Goal: Information Seeking & Learning: Learn about a topic

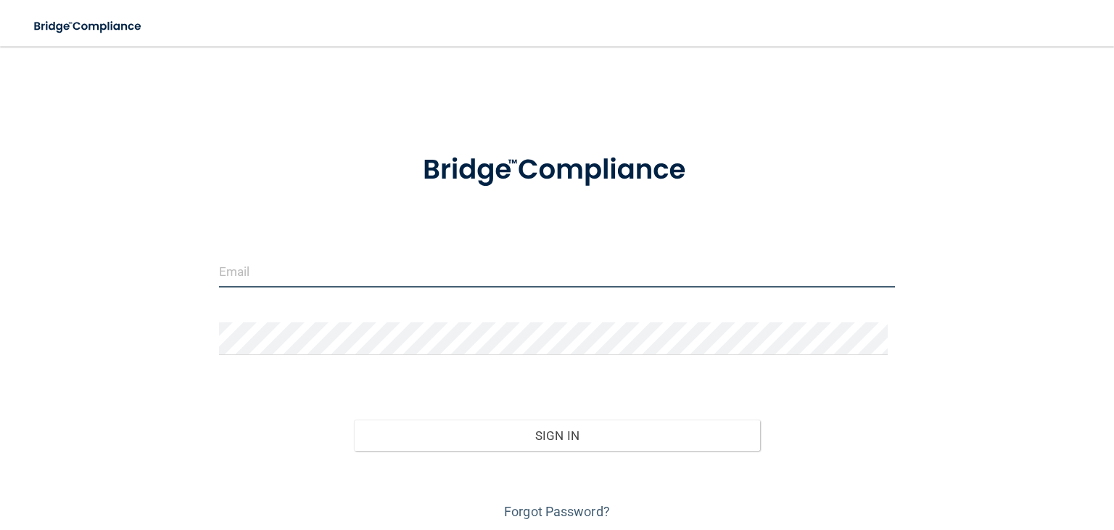
click at [279, 281] on input "email" at bounding box center [557, 271] width 676 height 33
type input "[EMAIL_ADDRESS][DOMAIN_NAME]"
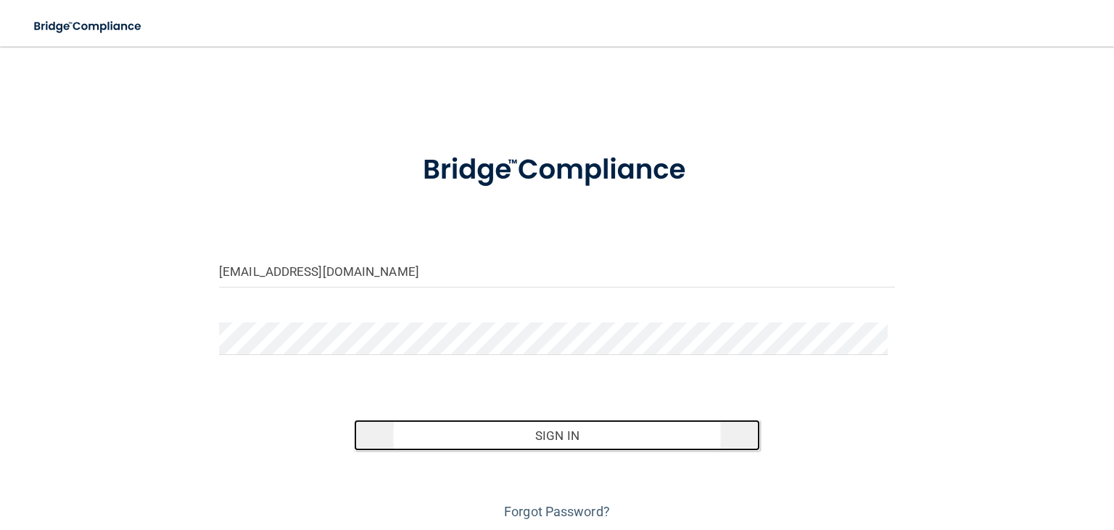
click at [553, 427] on button "Sign In" at bounding box center [557, 435] width 406 height 32
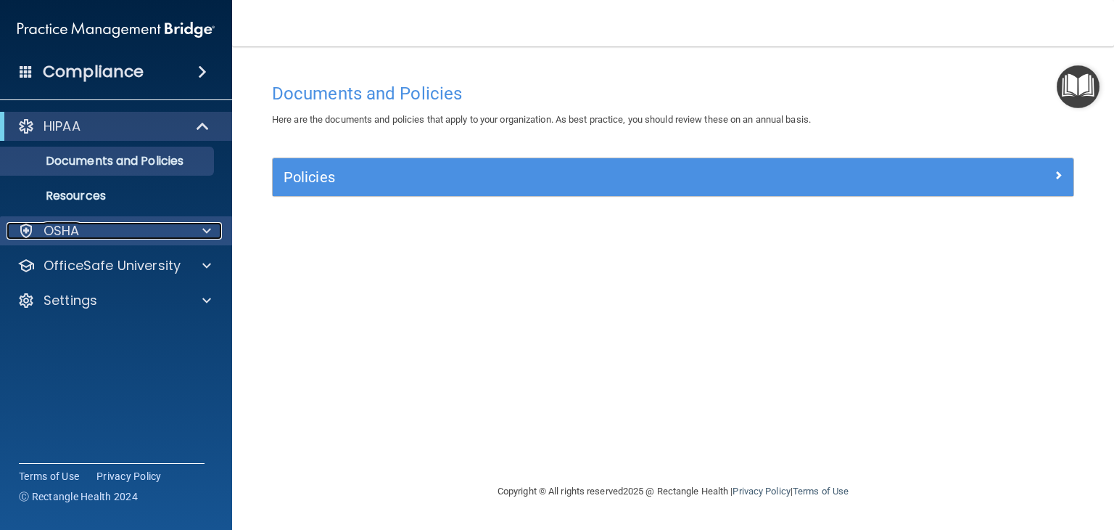
click at [96, 235] on div "OSHA" at bounding box center [97, 230] width 180 height 17
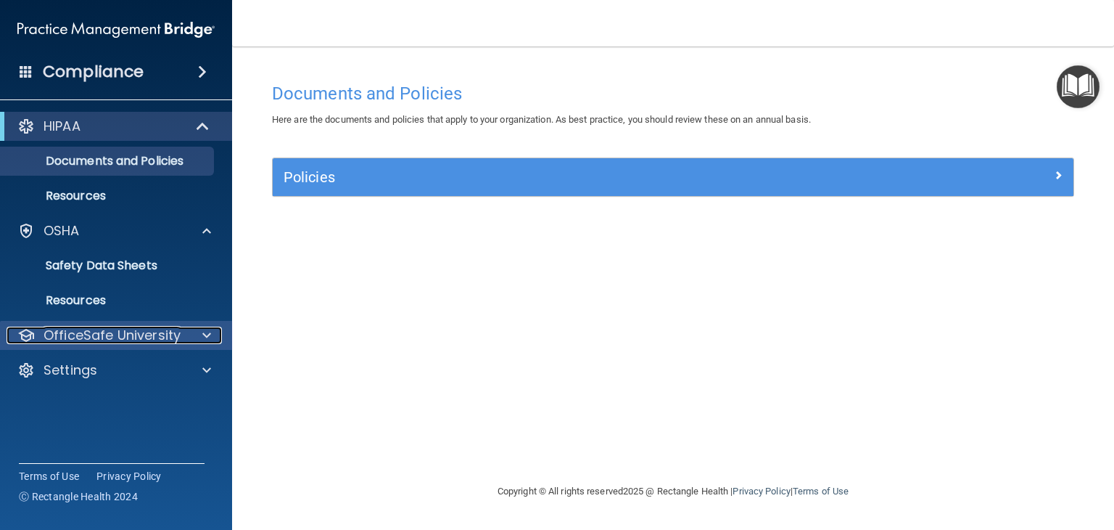
click at [133, 336] on p "OfficeSafe University" at bounding box center [112, 334] width 137 height 17
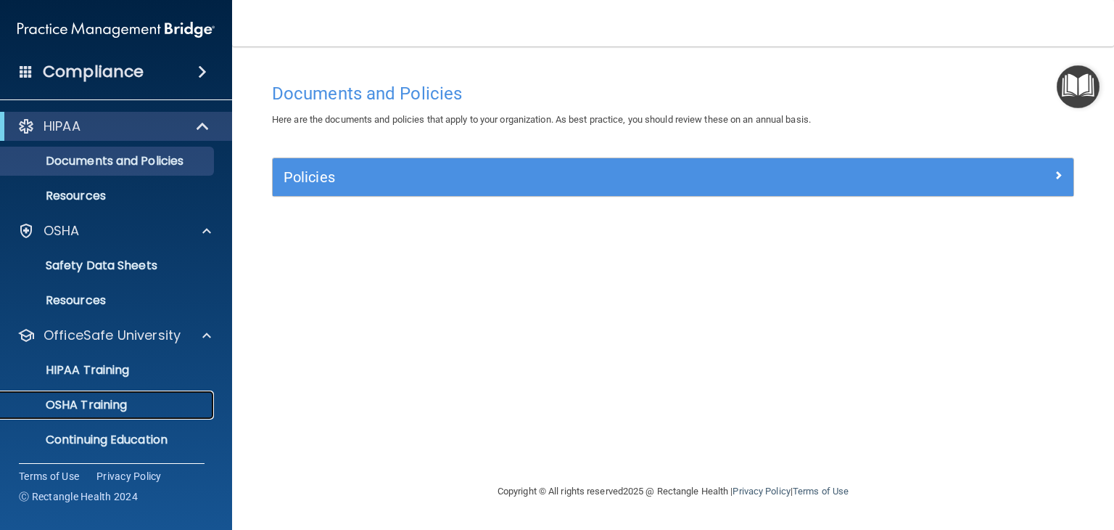
click at [111, 404] on p "OSHA Training" at bounding box center [68, 405] width 118 height 15
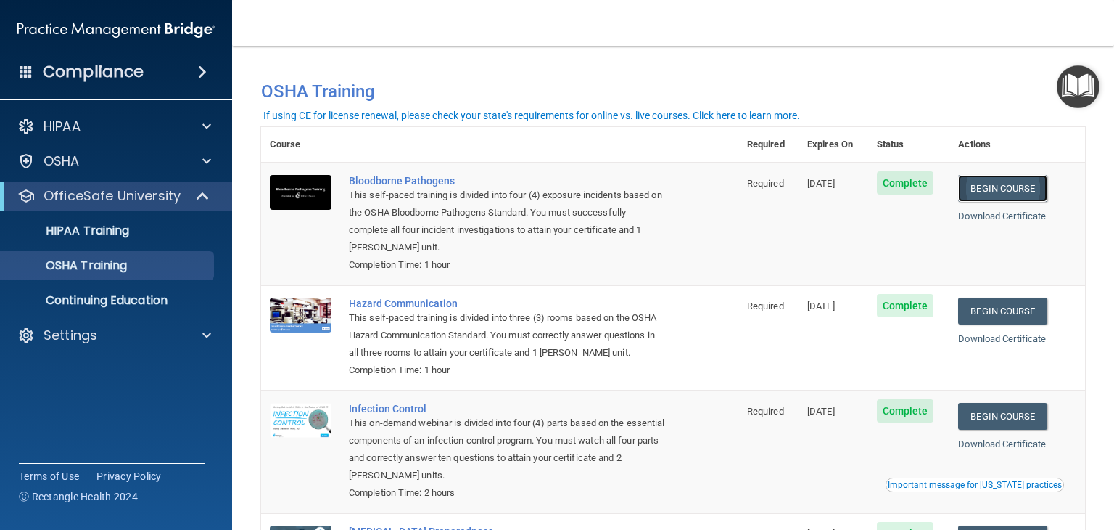
click at [1016, 189] on link "Begin Course" at bounding box center [1002, 188] width 89 height 27
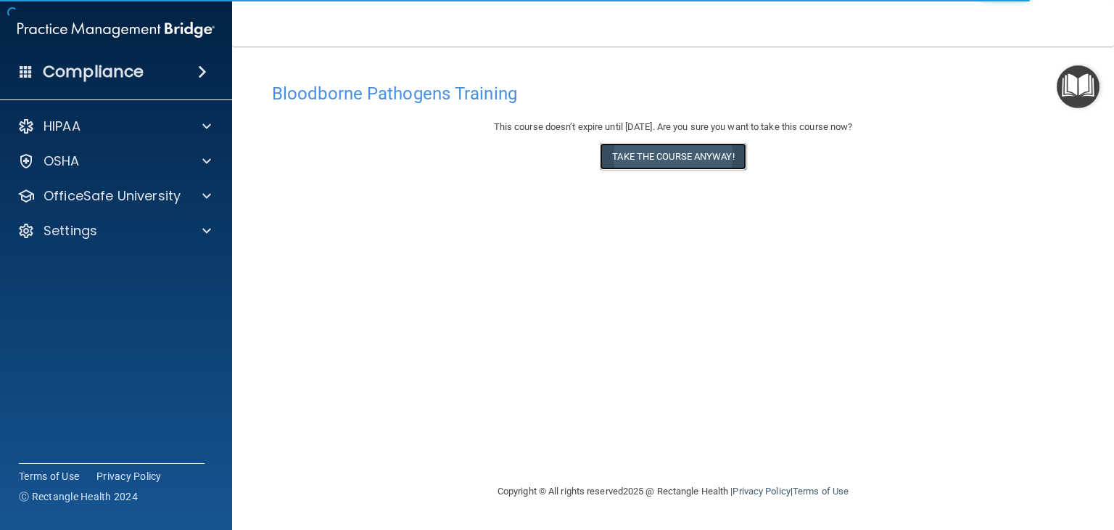
click at [704, 156] on button "Take the course anyway!" at bounding box center [673, 156] width 146 height 27
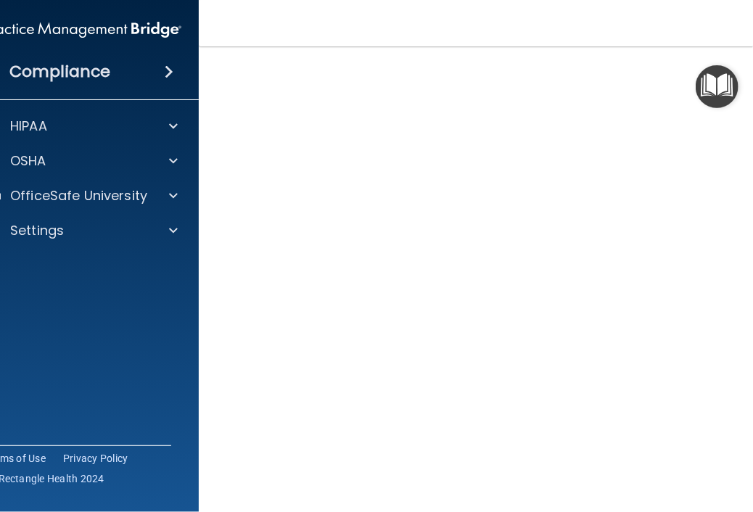
scroll to position [36, 0]
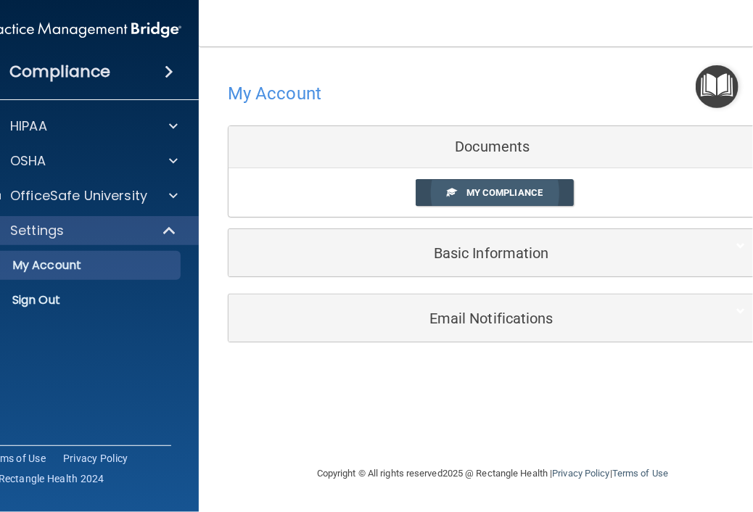
click at [505, 198] on link "My Compliance" at bounding box center [495, 192] width 159 height 27
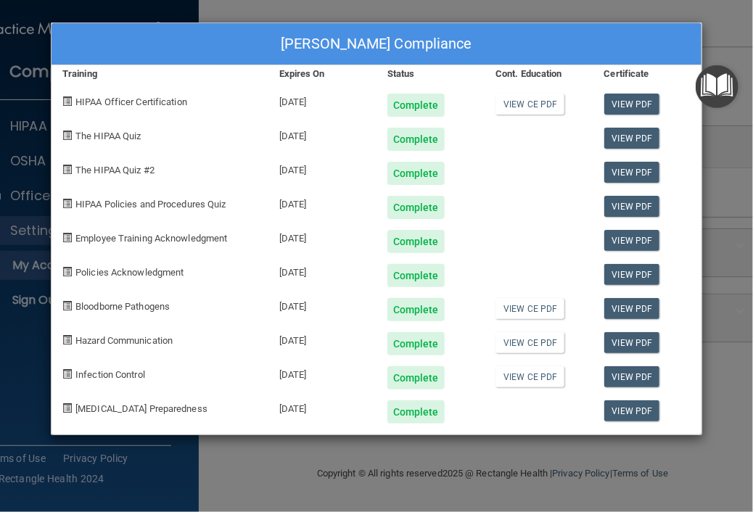
click at [718, 182] on div "Lisa M Hjelmberg's Compliance Training Expires On Status Cont. Education Certif…" at bounding box center [376, 256] width 753 height 512
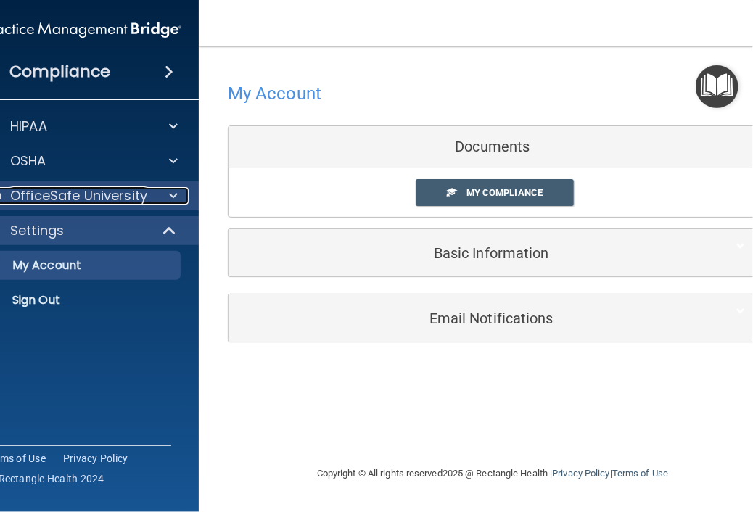
click at [129, 200] on p "OfficeSafe University" at bounding box center [78, 195] width 137 height 17
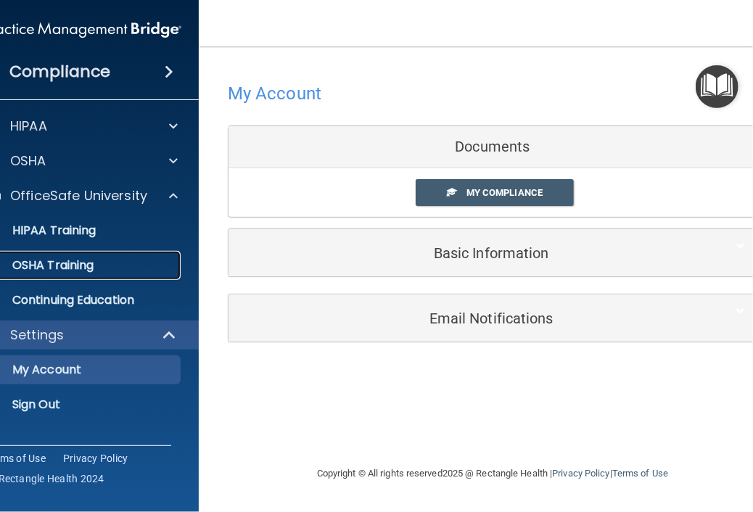
click at [131, 264] on div "OSHA Training" at bounding box center [75, 265] width 198 height 15
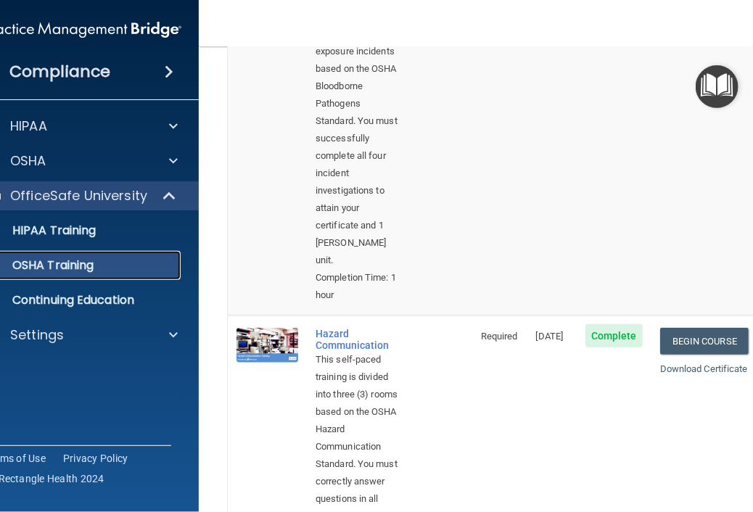
scroll to position [290, 0]
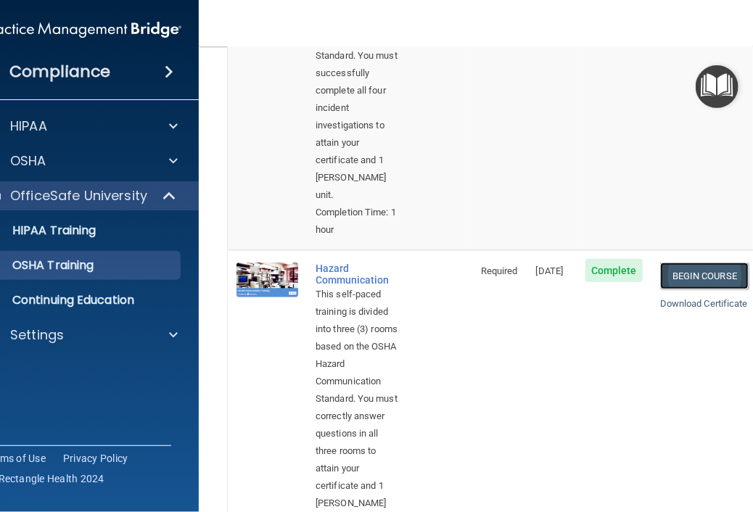
click at [690, 282] on link "Begin Course" at bounding box center [704, 276] width 89 height 27
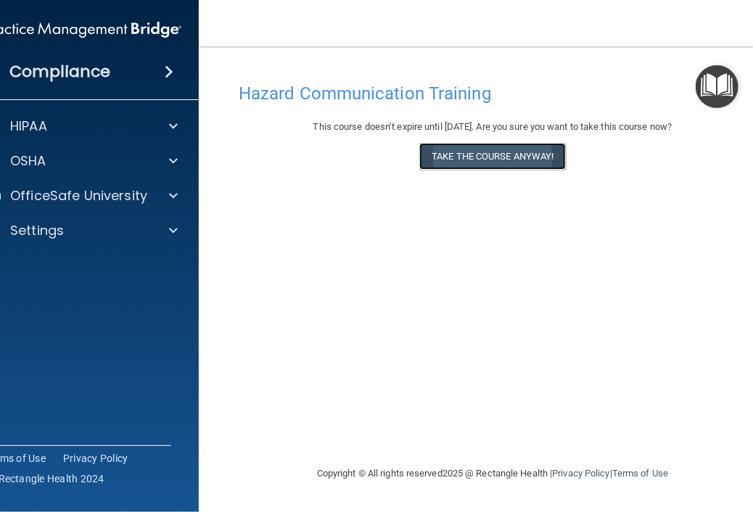
click at [493, 160] on button "Take the course anyway!" at bounding box center [492, 156] width 146 height 27
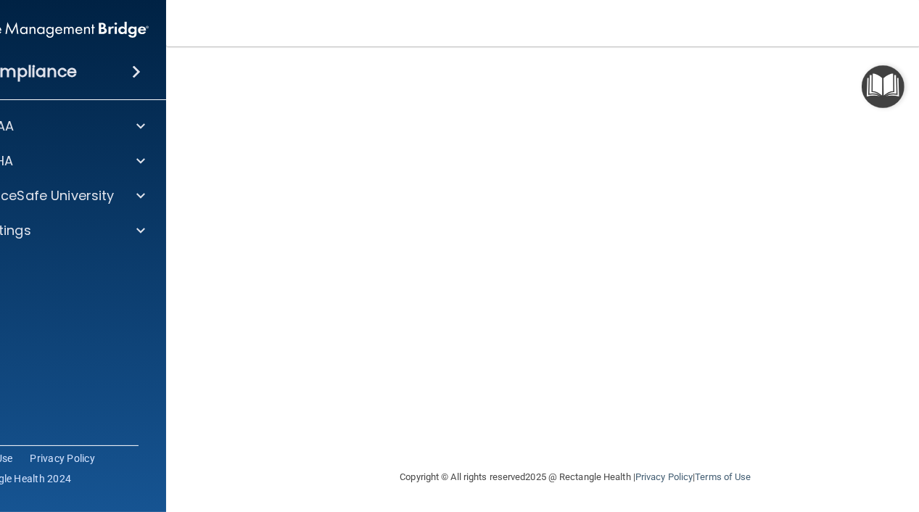
scroll to position [33, 0]
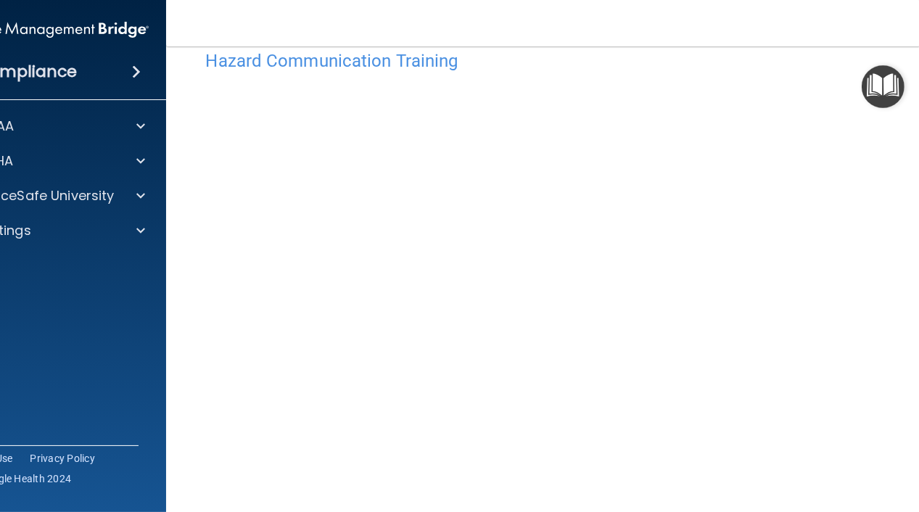
click at [141, 468] on div "Compliance HIPAA Documents and Policies Report an Incident Business Associates …" at bounding box center [50, 256] width 232 height 512
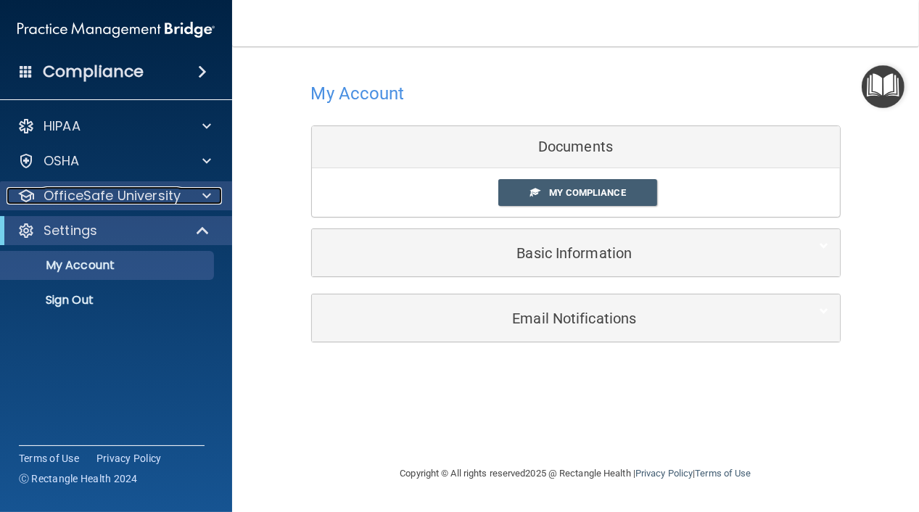
click at [177, 198] on p "OfficeSafe University" at bounding box center [112, 195] width 137 height 17
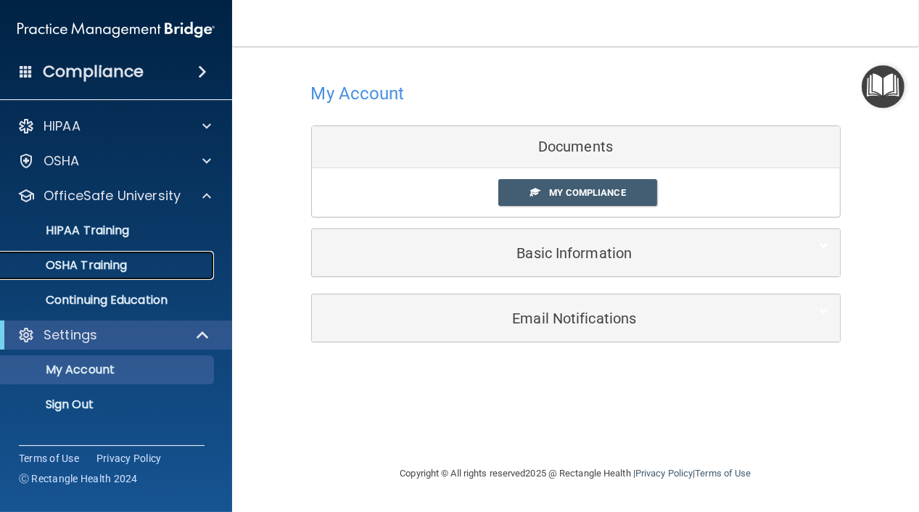
click at [168, 265] on div "OSHA Training" at bounding box center [108, 265] width 198 height 15
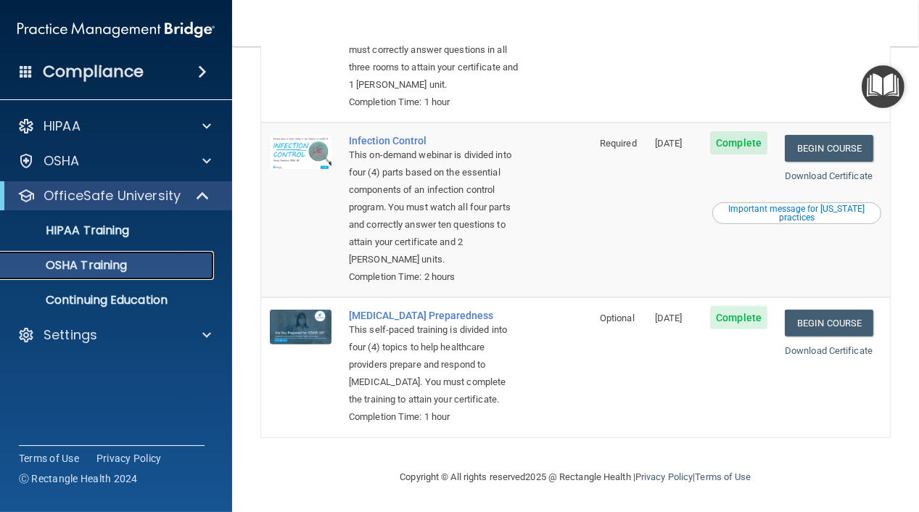
scroll to position [371, 0]
click at [752, 163] on link "Begin Course" at bounding box center [829, 149] width 89 height 27
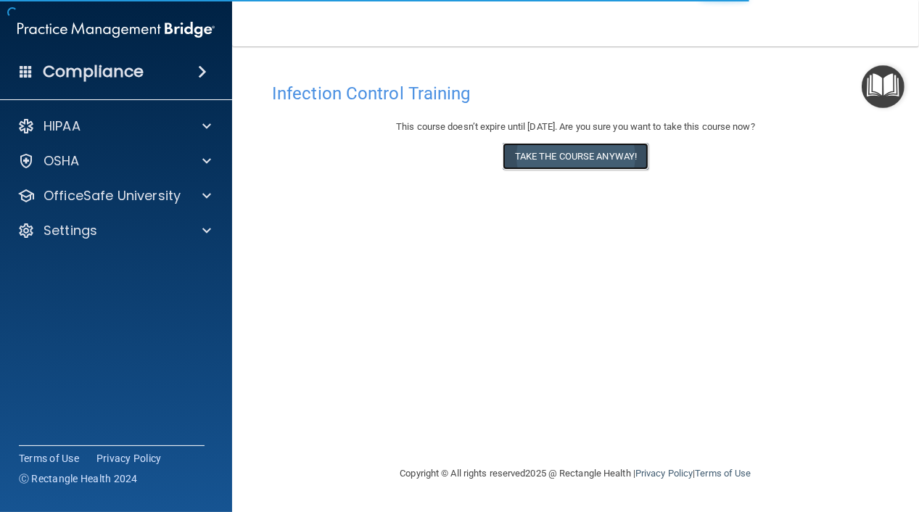
click at [586, 160] on button "Take the course anyway!" at bounding box center [576, 156] width 146 height 27
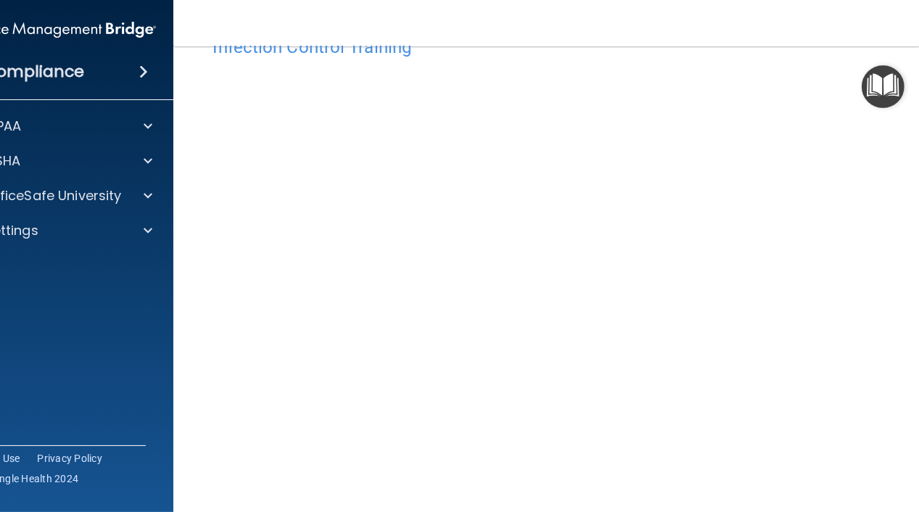
scroll to position [73, 0]
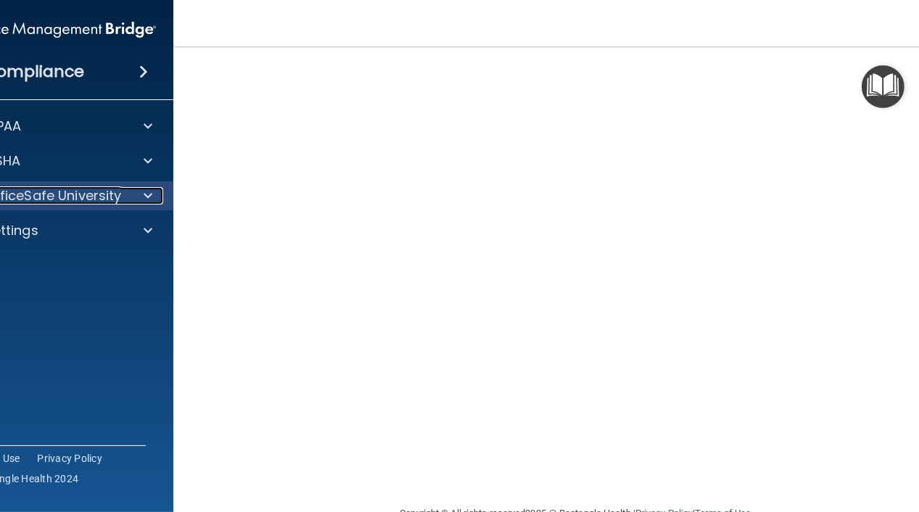
click at [99, 202] on p "OfficeSafe University" at bounding box center [53, 195] width 137 height 17
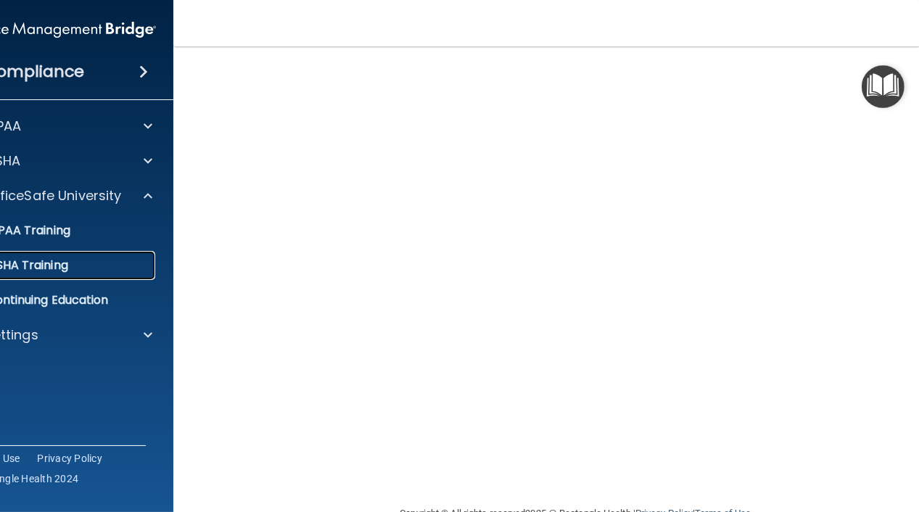
click at [88, 268] on div "OSHA Training" at bounding box center [50, 265] width 198 height 15
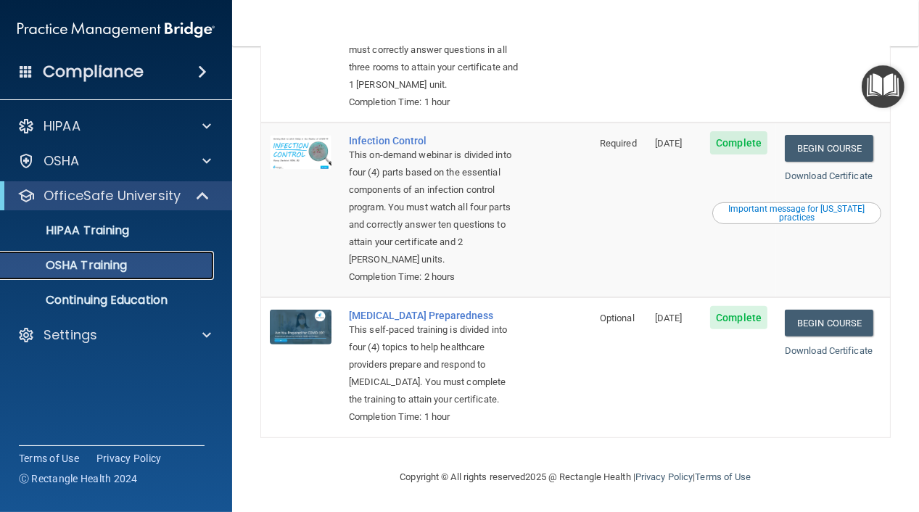
scroll to position [444, 0]
click at [823, 310] on link "Begin Course" at bounding box center [829, 323] width 89 height 27
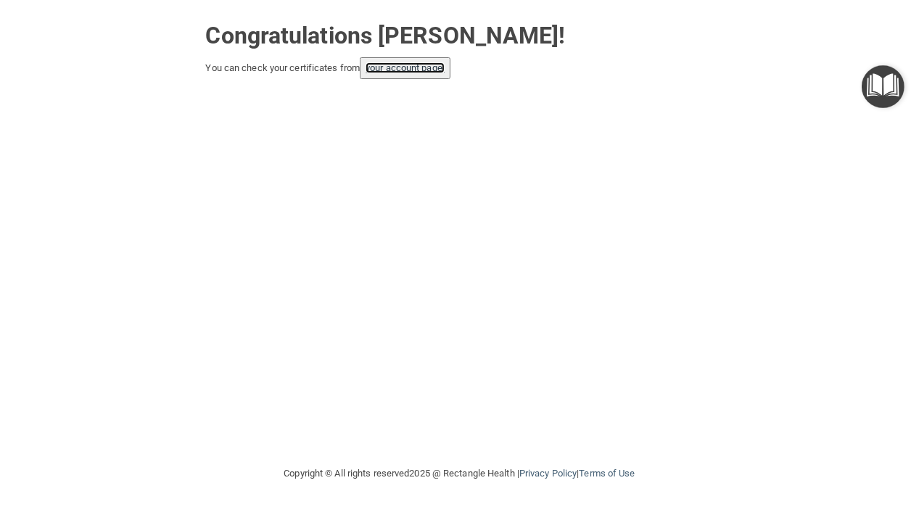
click at [427, 71] on link "your account page!" at bounding box center [405, 67] width 79 height 11
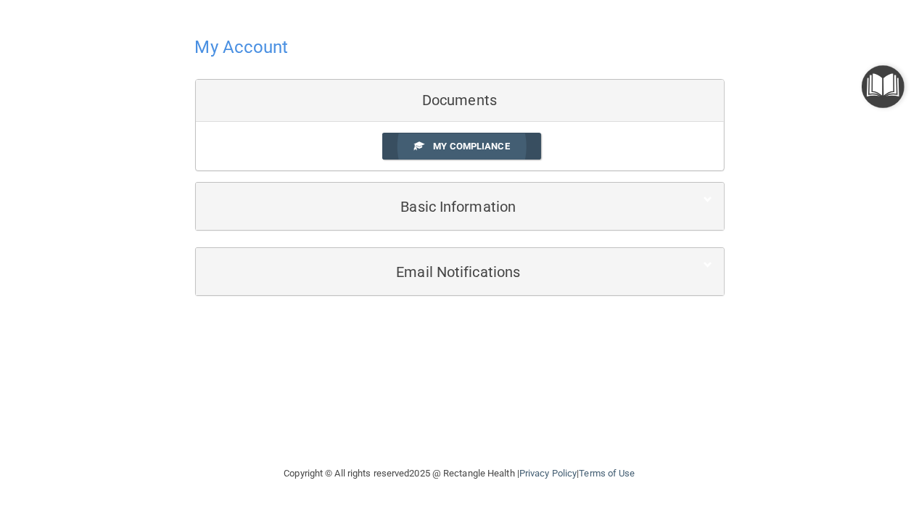
click at [459, 149] on span "My Compliance" at bounding box center [471, 146] width 76 height 11
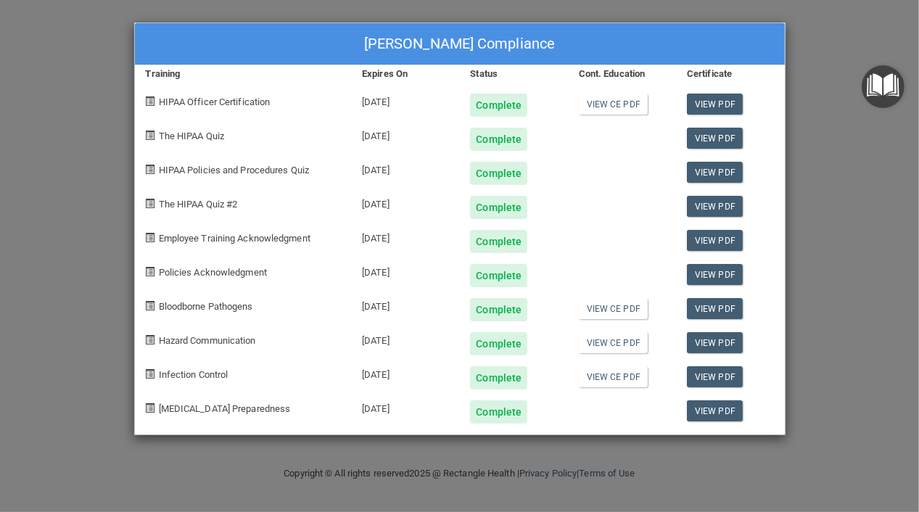
click at [808, 134] on div "Lisa M Hjelmberg's Compliance Training Expires On Status Cont. Education Certif…" at bounding box center [459, 256] width 919 height 512
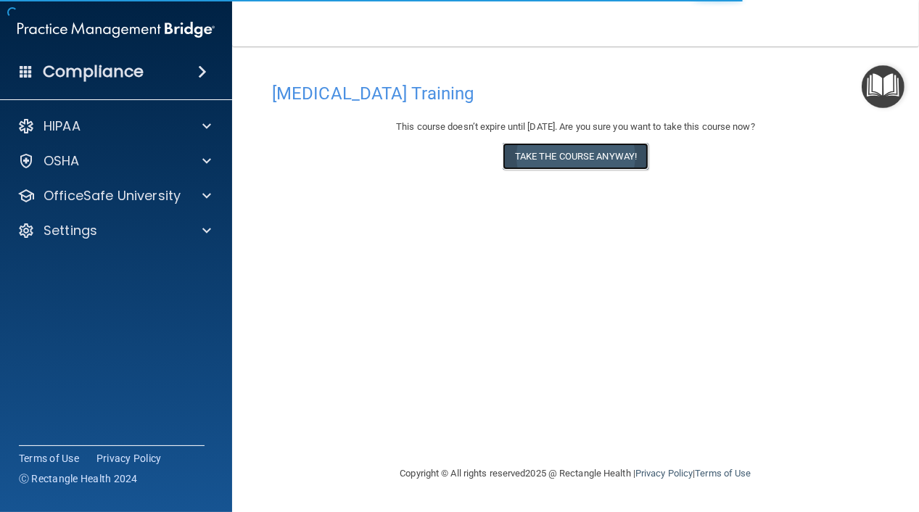
click at [581, 156] on button "Take the course anyway!" at bounding box center [576, 156] width 146 height 27
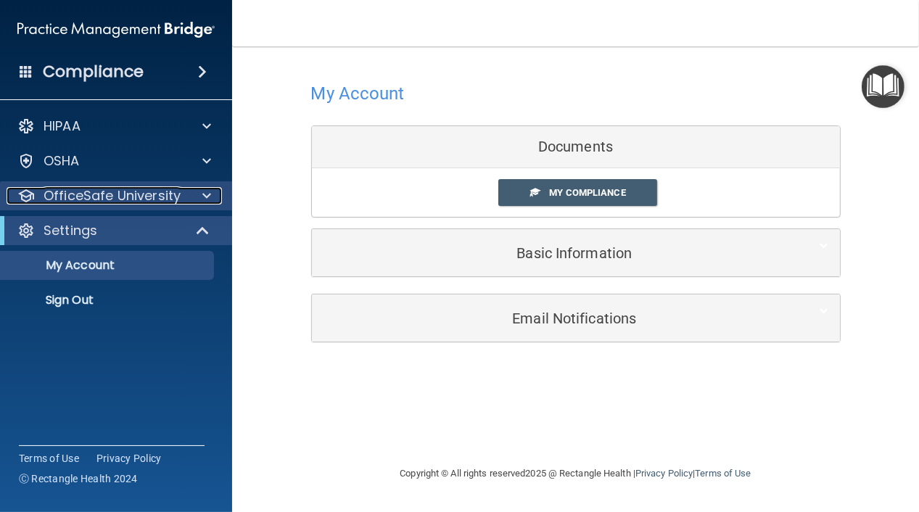
click at [157, 200] on p "OfficeSafe University" at bounding box center [112, 195] width 137 height 17
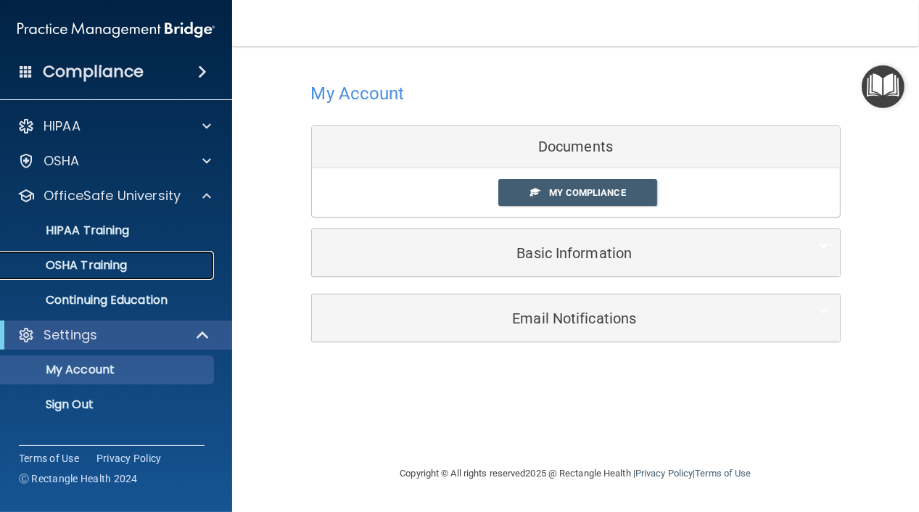
click at [145, 269] on div "OSHA Training" at bounding box center [108, 265] width 198 height 15
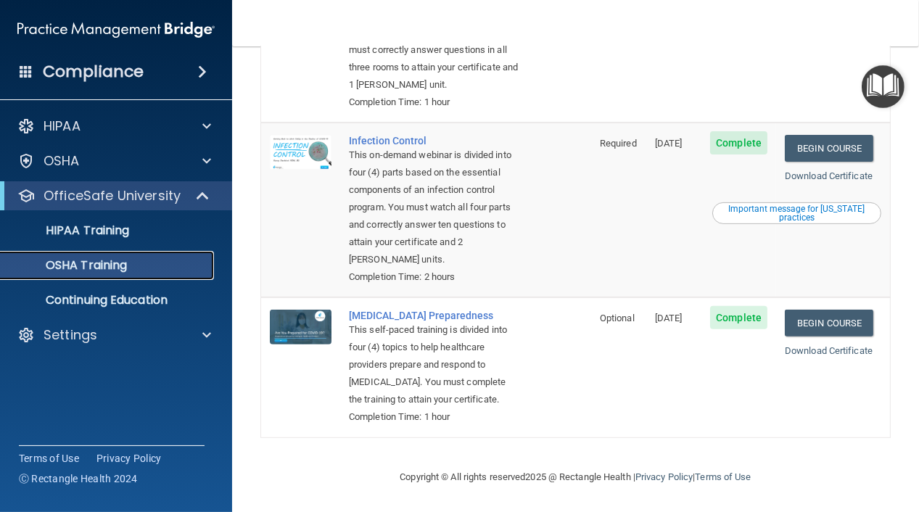
scroll to position [444, 0]
click at [835, 345] on link "Download Certificate" at bounding box center [829, 350] width 88 height 11
click at [827, 170] on link "Download Certificate" at bounding box center [829, 175] width 88 height 11
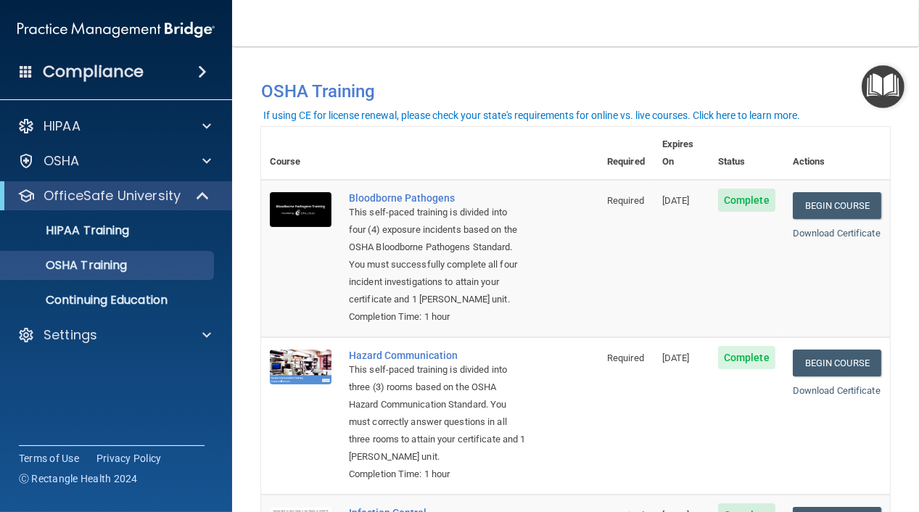
click at [23, 71] on span at bounding box center [26, 71] width 13 height 13
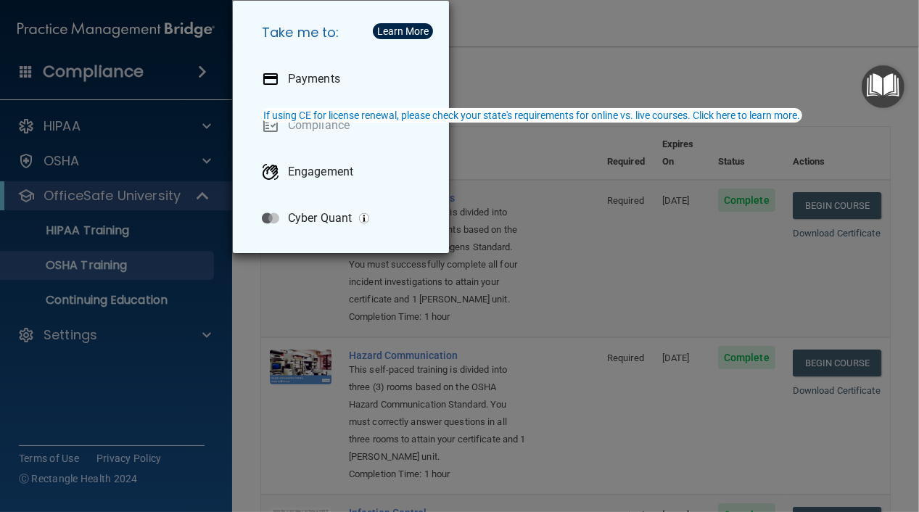
click at [155, 382] on div "Take me to: Payments Compliance Engagement Cyber Quant" at bounding box center [459, 256] width 919 height 512
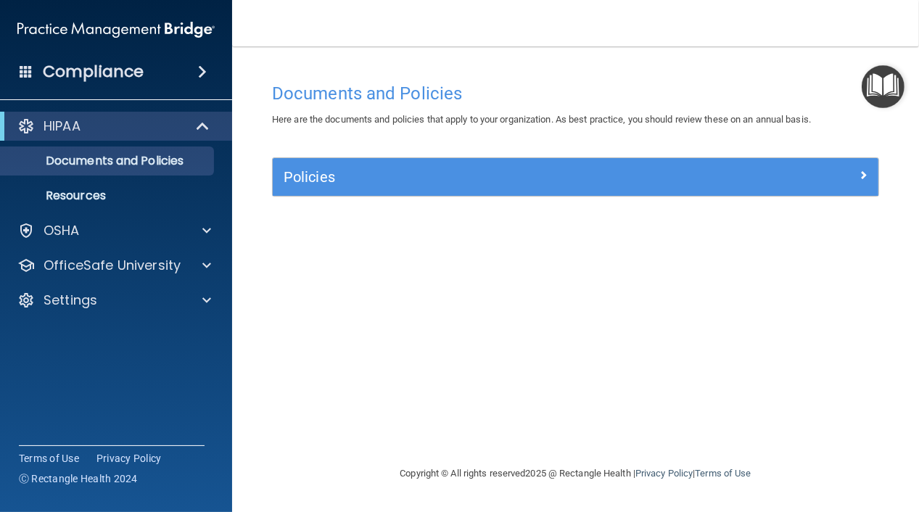
click at [596, 285] on div "Documents and Policies Here are the documents and policies that apply to your o…" at bounding box center [575, 270] width 629 height 390
